Goal: Information Seeking & Learning: Learn about a topic

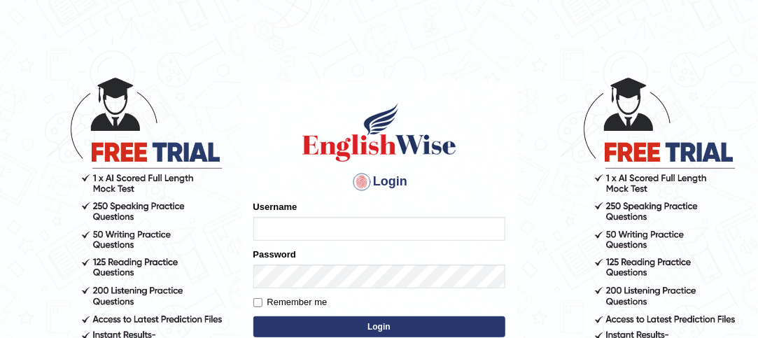
type input "Randeep_sidhu"
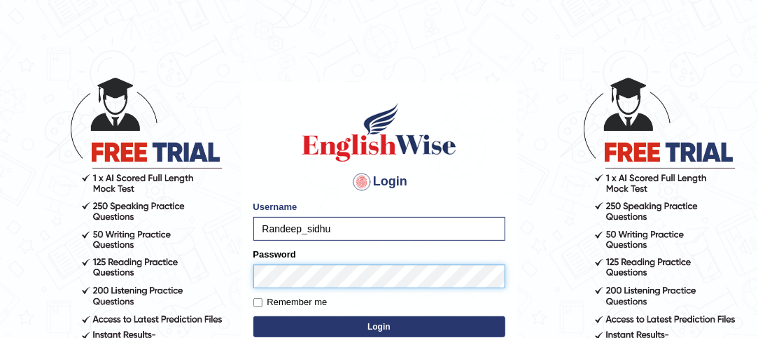
click at [253, 316] on button "Login" at bounding box center [379, 326] width 252 height 21
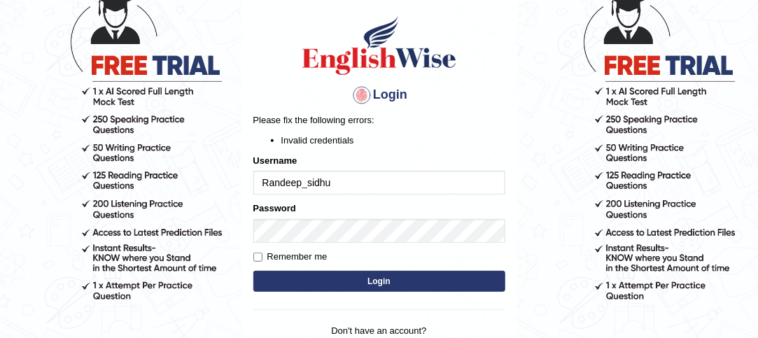
scroll to position [101, 0]
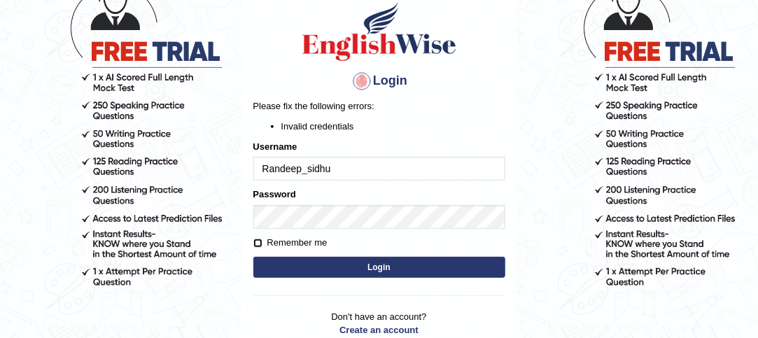
click at [259, 240] on input "Remember me" at bounding box center [257, 243] width 9 height 9
checkbox input "true"
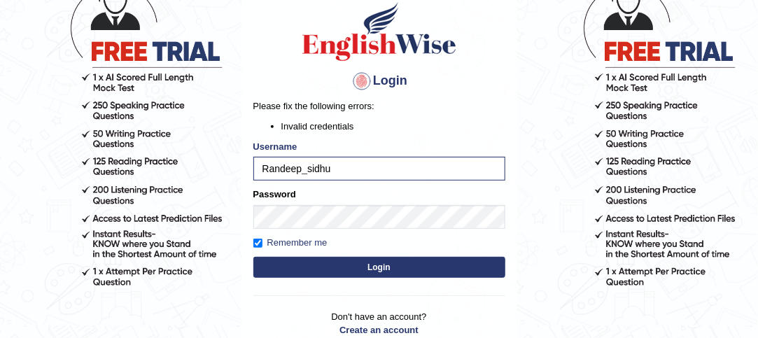
click at [367, 267] on button "Login" at bounding box center [379, 267] width 252 height 21
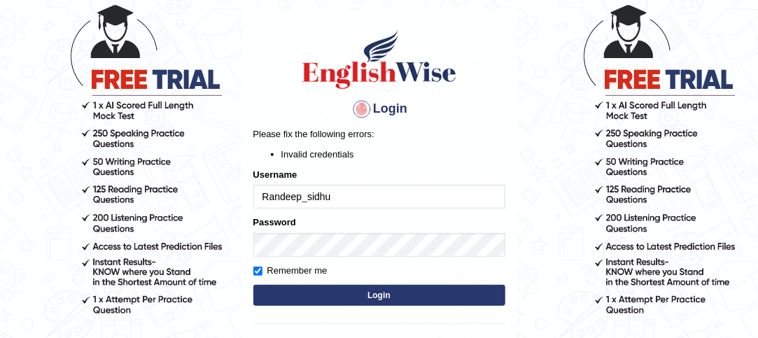
scroll to position [87, 0]
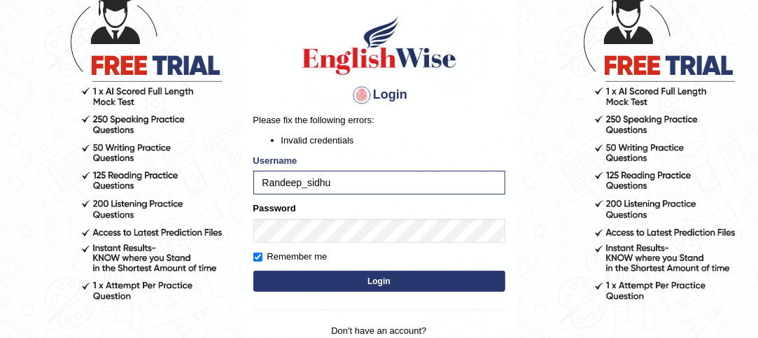
click at [378, 284] on button "Login" at bounding box center [379, 281] width 252 height 21
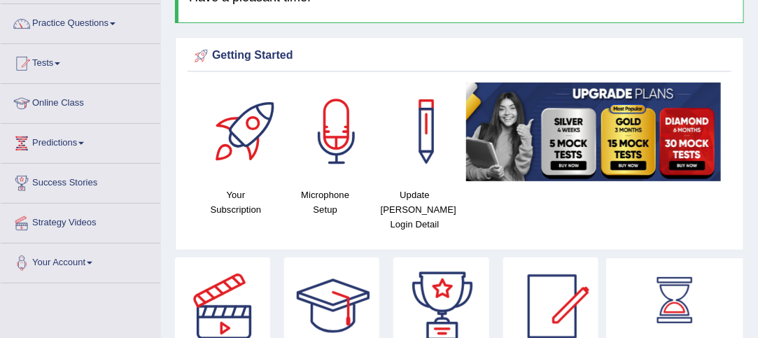
scroll to position [102, 0]
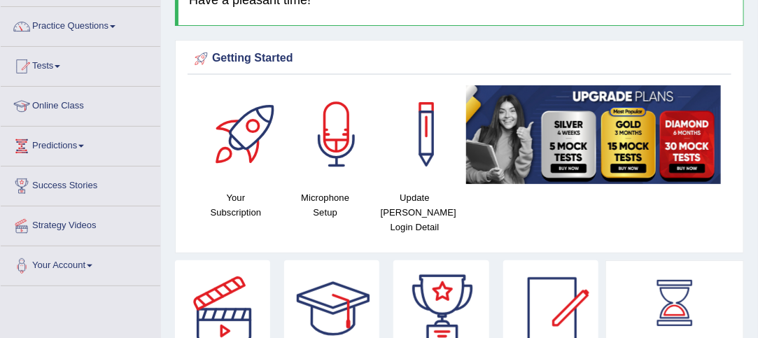
click at [62, 101] on link "Online Class" at bounding box center [81, 104] width 160 height 35
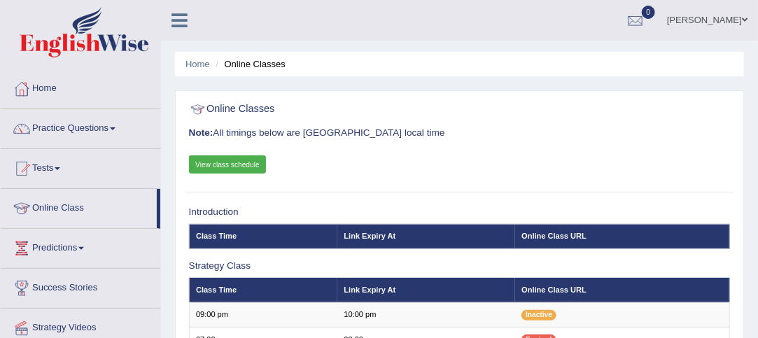
click at [757, 94] on html "Toggle navigation Home Practice Questions Speaking Practice Read Aloud Repeat S…" at bounding box center [379, 169] width 758 height 338
click at [115, 125] on link "Practice Questions" at bounding box center [81, 126] width 160 height 35
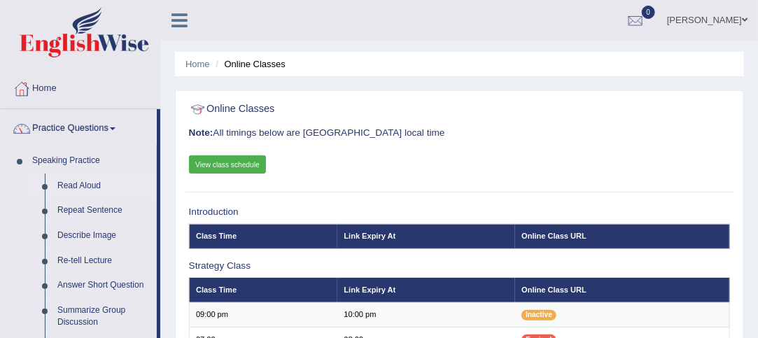
click at [71, 183] on link "Read Aloud" at bounding box center [104, 186] width 106 height 25
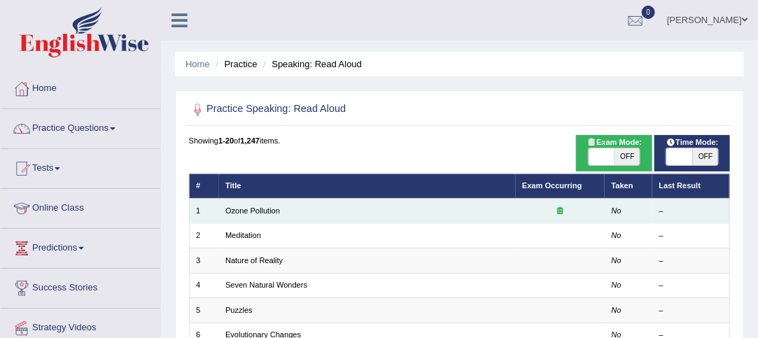
click at [260, 202] on td "Ozone Pollution" at bounding box center [367, 211] width 297 height 24
click at [256, 209] on link "Ozone Pollution" at bounding box center [252, 210] width 55 height 8
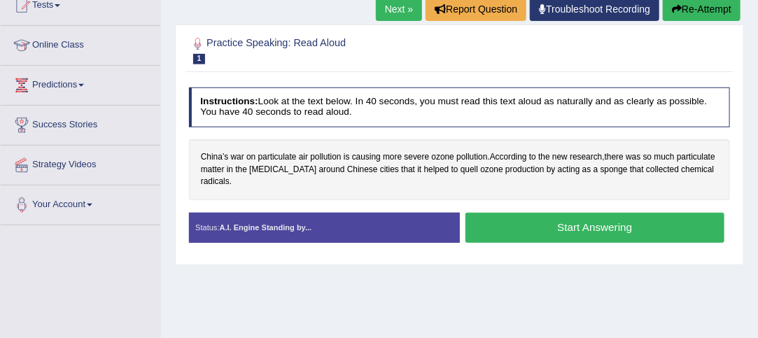
scroll to position [165, 0]
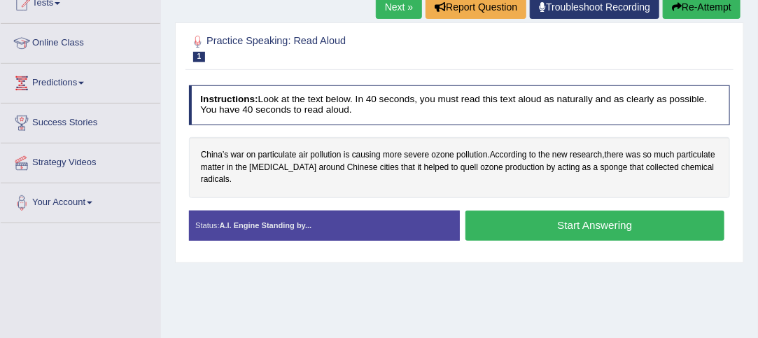
click at [594, 220] on button "Start Answering" at bounding box center [594, 226] width 259 height 30
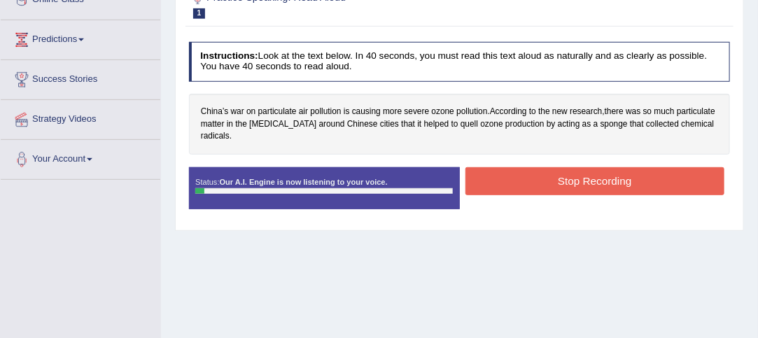
scroll to position [210, 0]
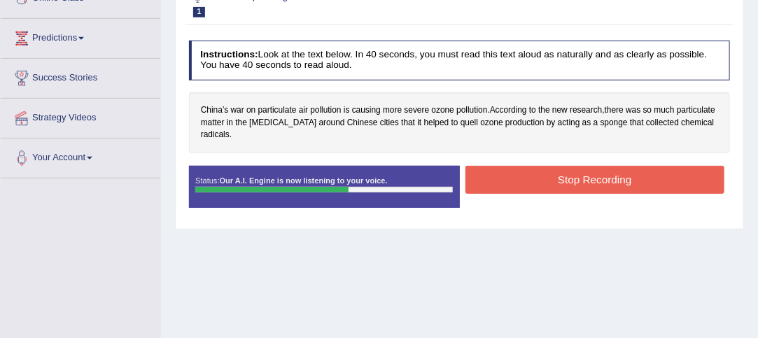
click at [619, 180] on button "Stop Recording" at bounding box center [594, 179] width 259 height 27
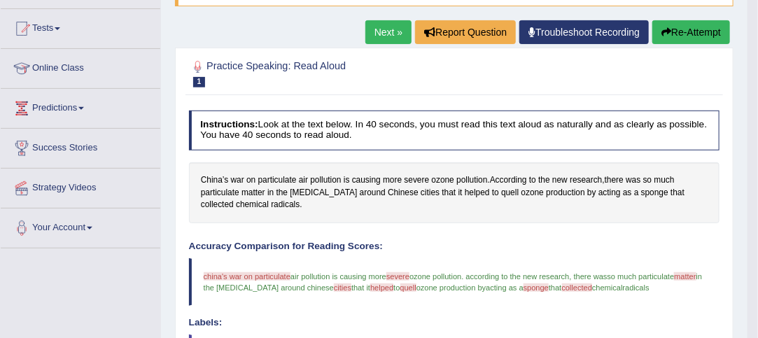
scroll to position [157, 0]
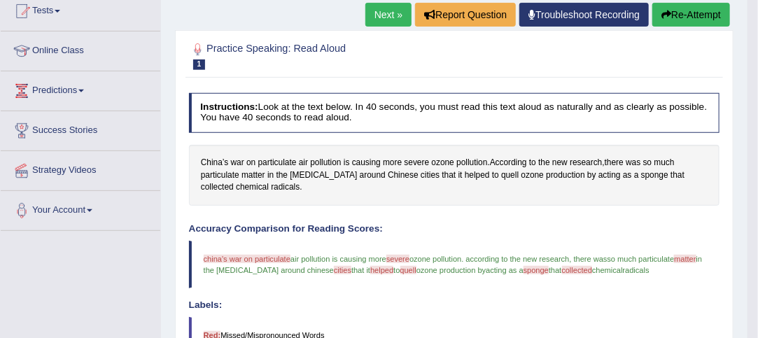
click at [687, 18] on button "Re-Attempt" at bounding box center [691, 15] width 78 height 24
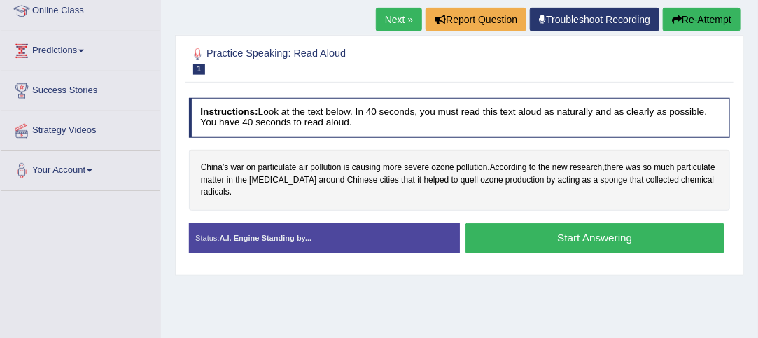
scroll to position [197, 0]
click at [619, 237] on button "Start Answering" at bounding box center [594, 238] width 259 height 30
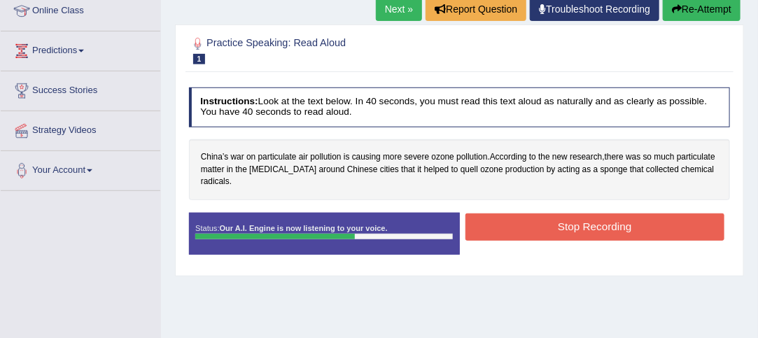
click at [608, 220] on button "Stop Recording" at bounding box center [594, 226] width 259 height 27
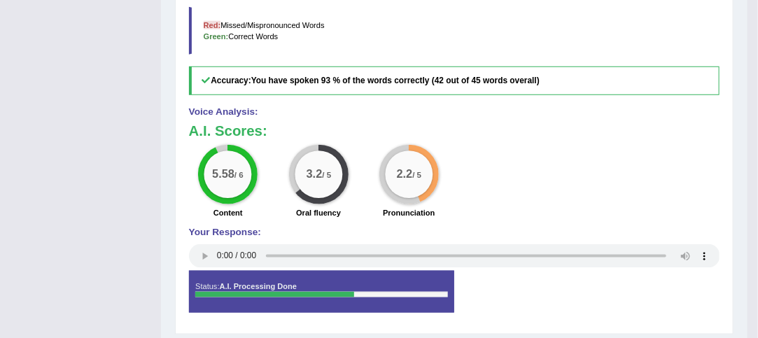
scroll to position [538, 0]
